Goal: Transaction & Acquisition: Purchase product/service

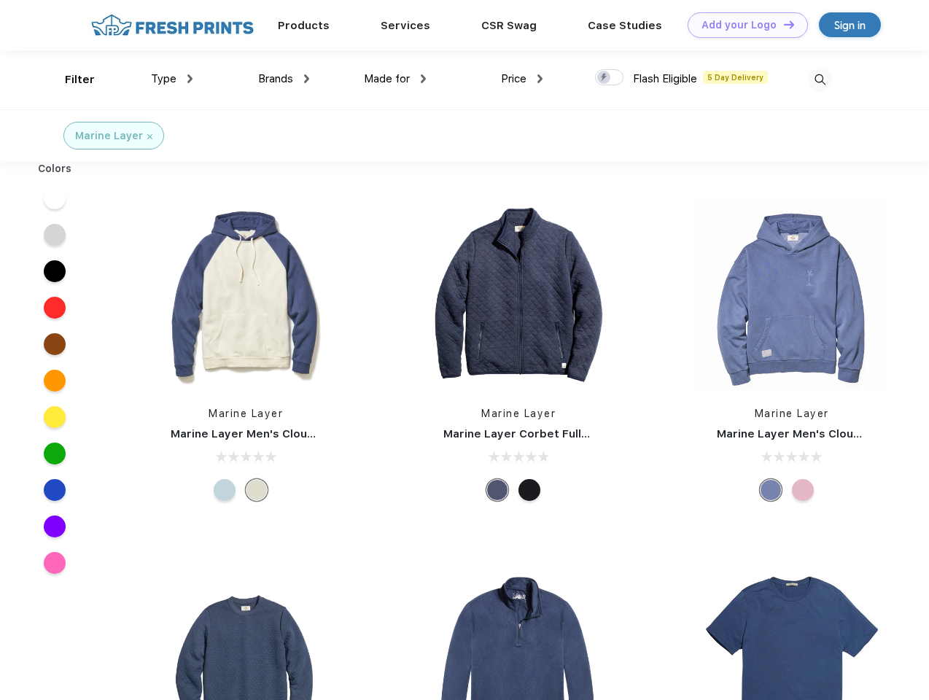
scroll to position [1, 0]
click at [742, 25] on link "Add your Logo Design Tool" at bounding box center [748, 25] width 120 height 26
click at [0, 0] on div "Design Tool" at bounding box center [0, 0] width 0 height 0
click at [782, 24] on link "Add your Logo Design Tool" at bounding box center [748, 25] width 120 height 26
click at [70, 79] on div "Filter" at bounding box center [80, 79] width 30 height 17
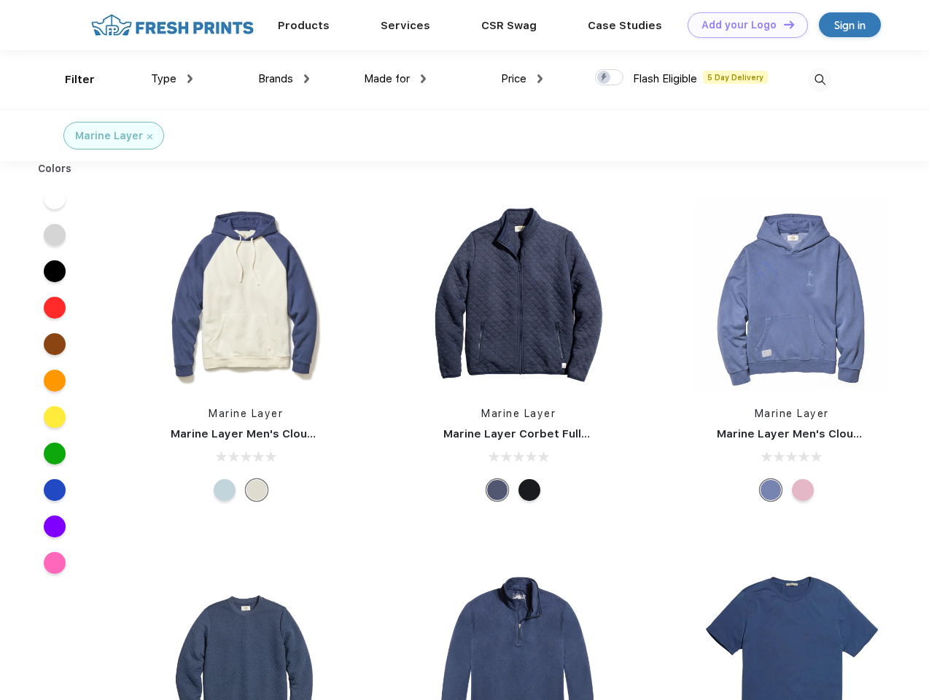
click at [172, 79] on span "Type" at bounding box center [164, 78] width 26 height 13
click at [284, 79] on span "Brands" at bounding box center [275, 78] width 35 height 13
click at [395, 79] on span "Made for" at bounding box center [387, 78] width 46 height 13
click at [522, 79] on span "Price" at bounding box center [514, 78] width 26 height 13
click at [610, 78] on div at bounding box center [609, 77] width 28 height 16
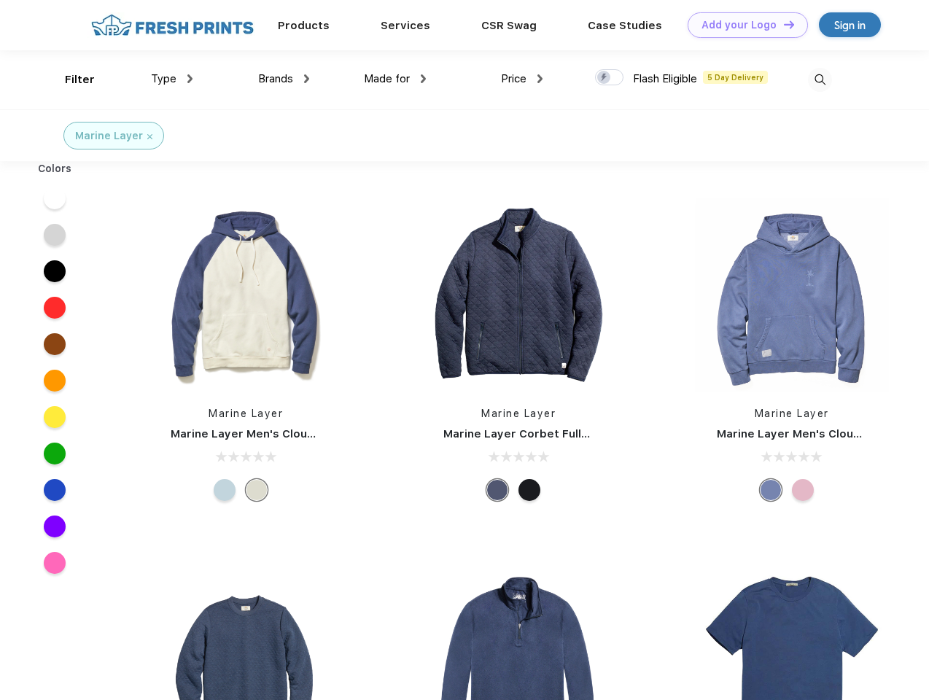
click at [605, 78] on input "checkbox" at bounding box center [599, 73] width 9 height 9
click at [820, 79] on img at bounding box center [820, 80] width 24 height 24
